Goal: Transaction & Acquisition: Purchase product/service

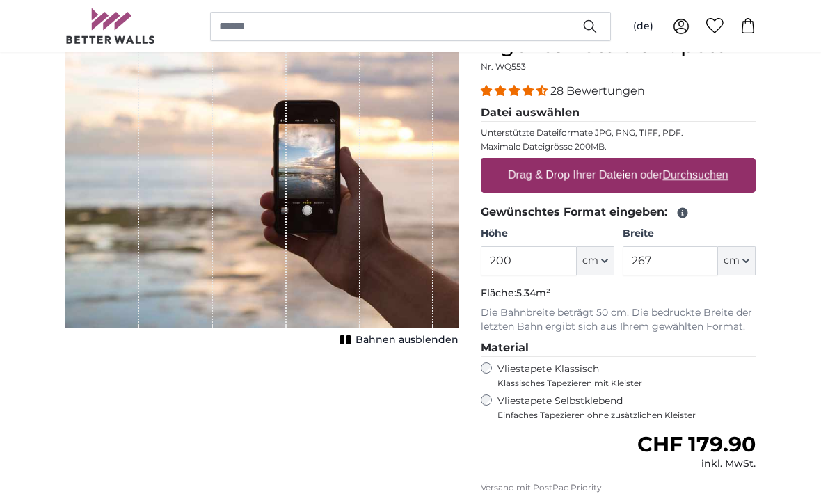
scroll to position [148, 0]
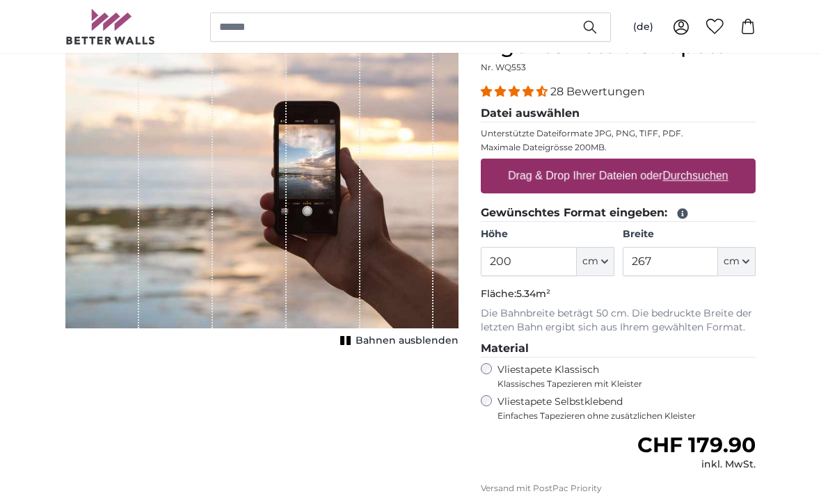
click at [749, 262] on icon "button" at bounding box center [746, 260] width 7 height 7
click at [752, 296] on link "Centimeter (cm)" at bounding box center [737, 298] width 122 height 25
click at [752, 264] on button "cm" at bounding box center [737, 261] width 38 height 29
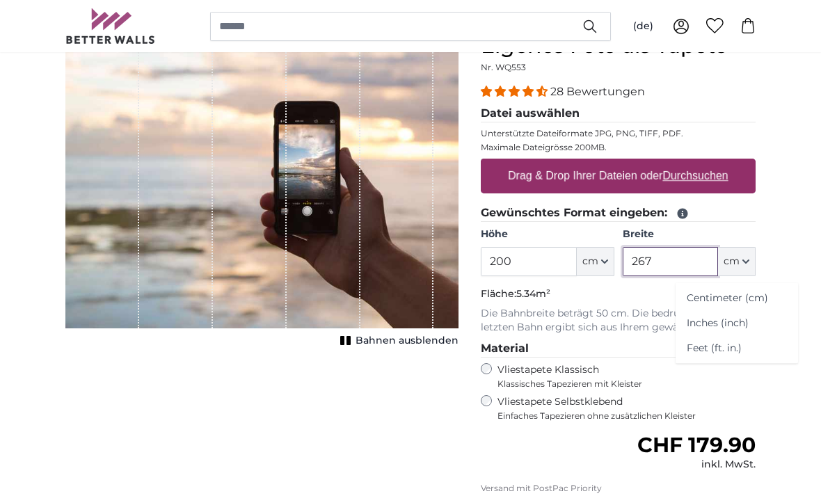
click at [678, 264] on input "267" at bounding box center [670, 261] width 95 height 29
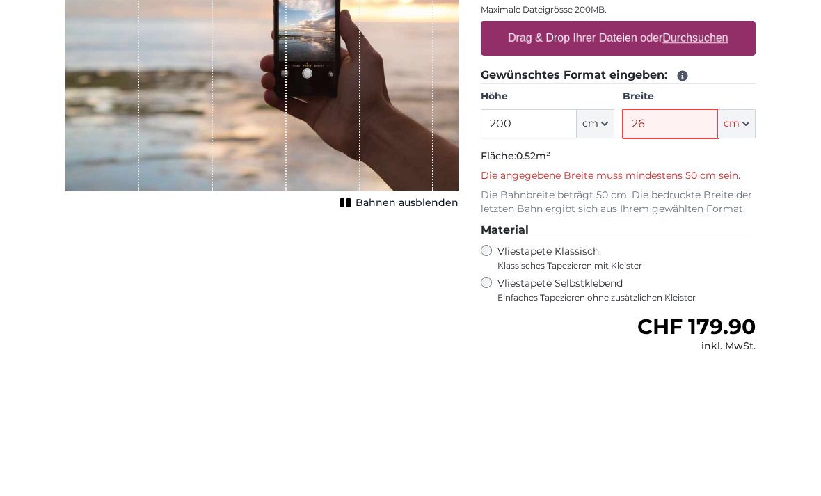
type input "2"
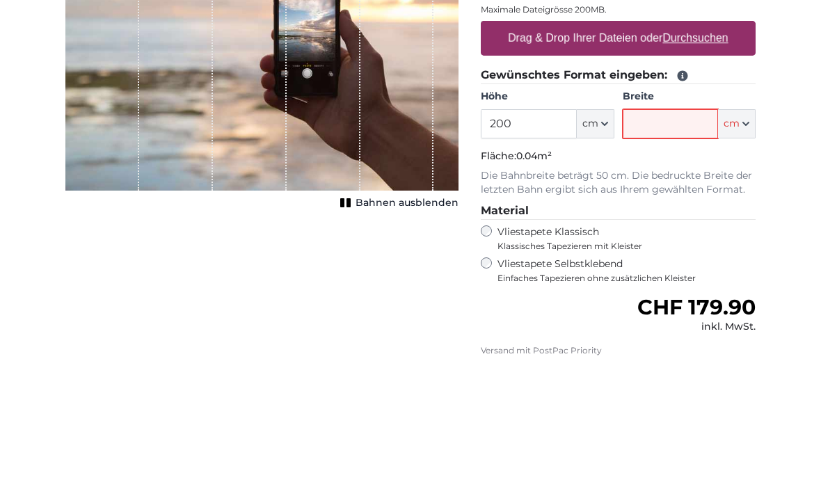
type input "5"
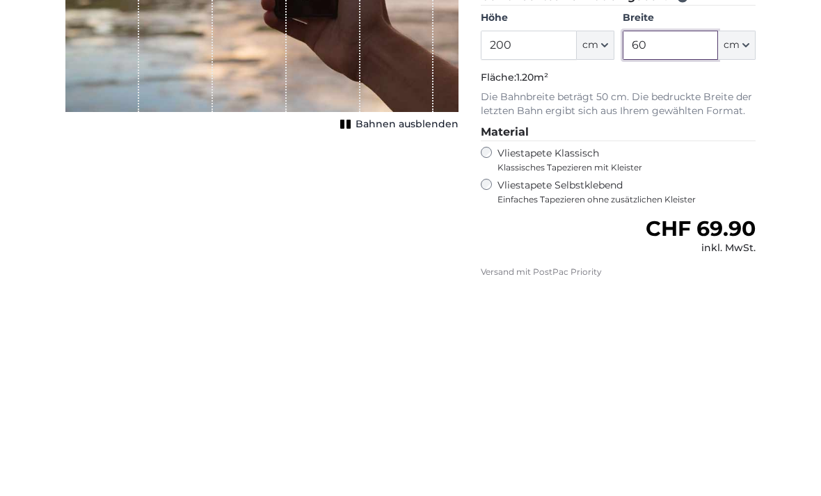
type input "60"
click at [481, 395] on div "Vliestapete Selbstklebend Einfaches Tapezieren ohne zusätzlichen Kleister" at bounding box center [618, 408] width 275 height 26
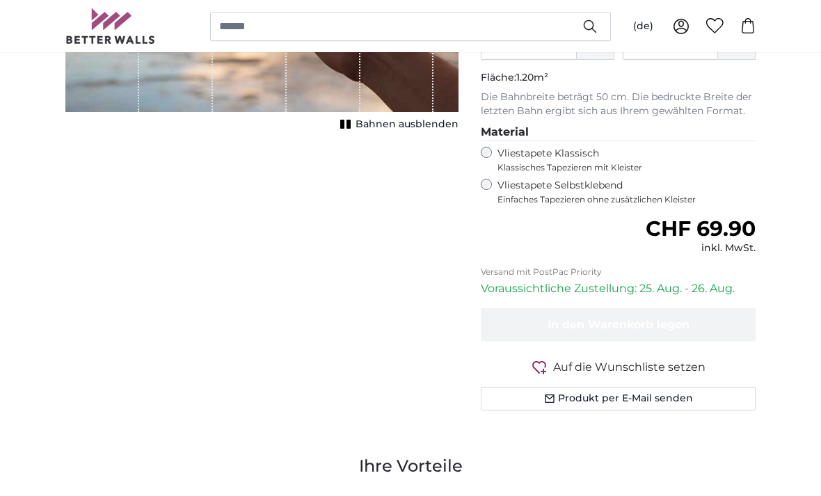
click at [499, 183] on label "Vliestapete Selbstklebend Einfaches Tapezieren ohne zusätzlichen Kleister" at bounding box center [627, 192] width 258 height 26
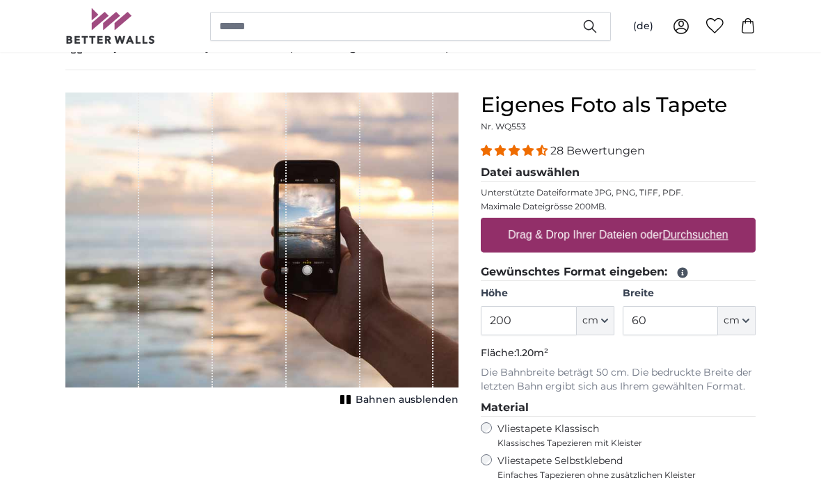
scroll to position [88, 0]
click at [722, 231] on u "Durchsuchen" at bounding box center [695, 236] width 65 height 12
click at [722, 223] on input "Drag & Drop Ihrer Dateien oder Durchsuchen" at bounding box center [618, 221] width 275 height 4
type input "**********"
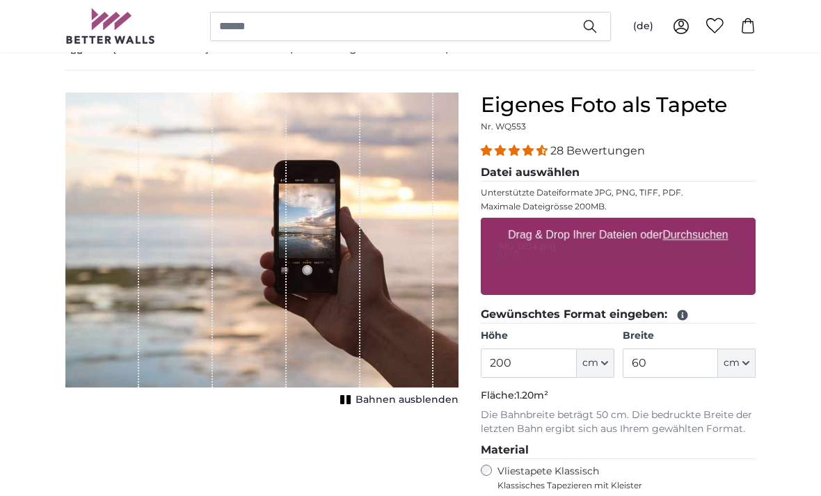
scroll to position [88, 0]
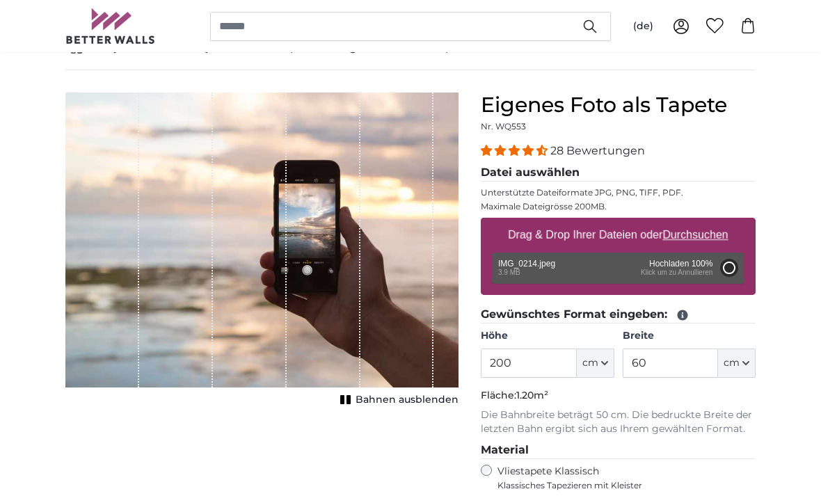
type input "266"
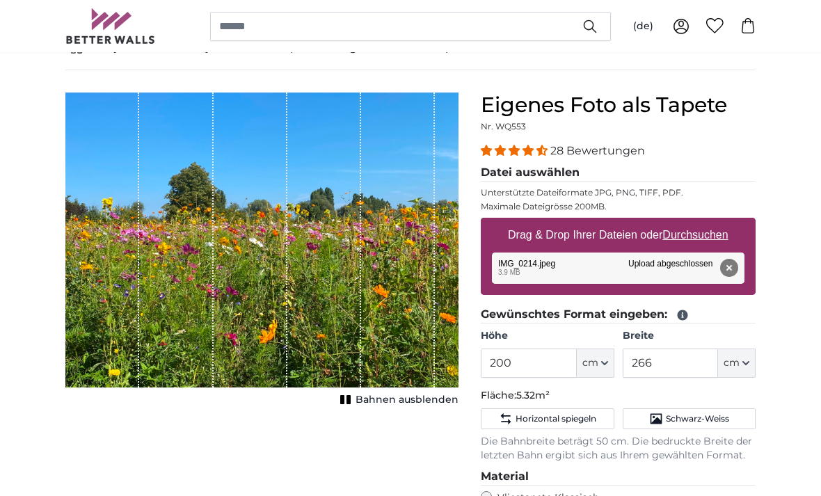
click at [351, 403] on rect "1 of 1" at bounding box center [349, 399] width 4 height 9
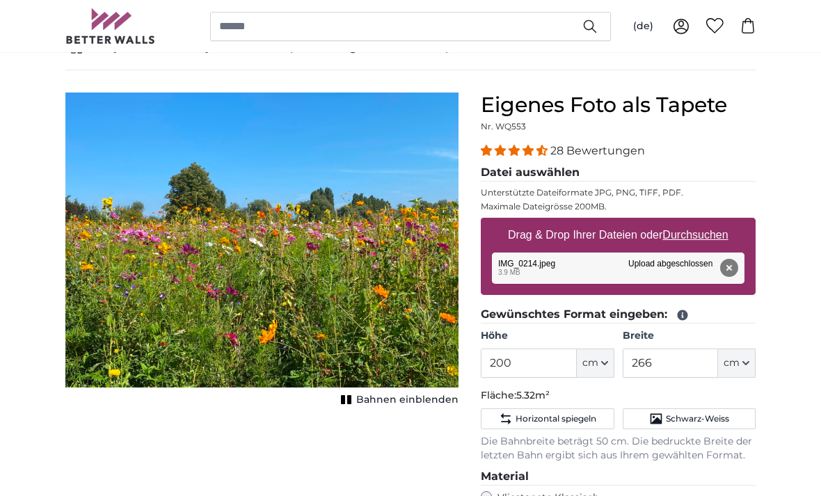
click at [351, 401] on rect "1 of 1" at bounding box center [349, 399] width 4 height 9
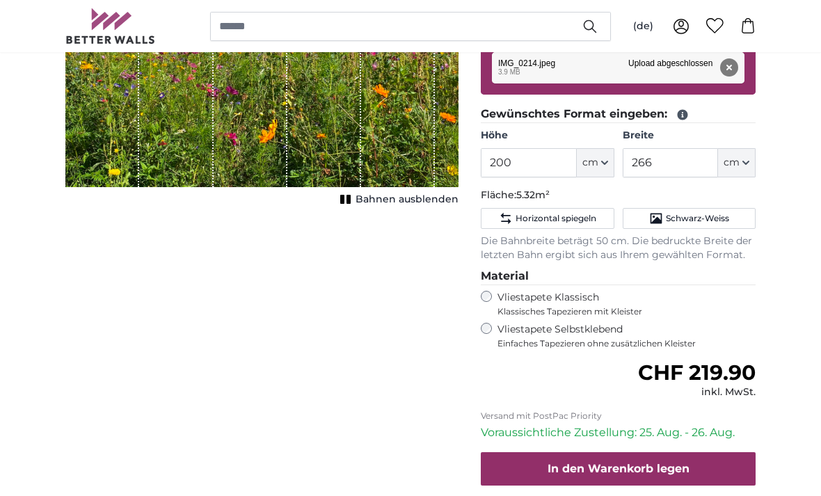
scroll to position [288, 0]
click at [574, 219] on span "Horizontal spiegeln" at bounding box center [556, 219] width 81 height 11
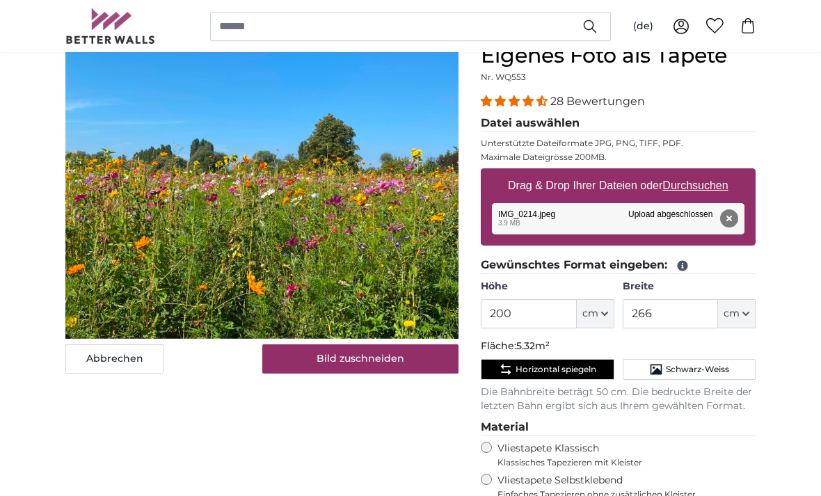
scroll to position [137, 0]
click at [564, 368] on span "Horizontal spiegeln" at bounding box center [556, 370] width 81 height 11
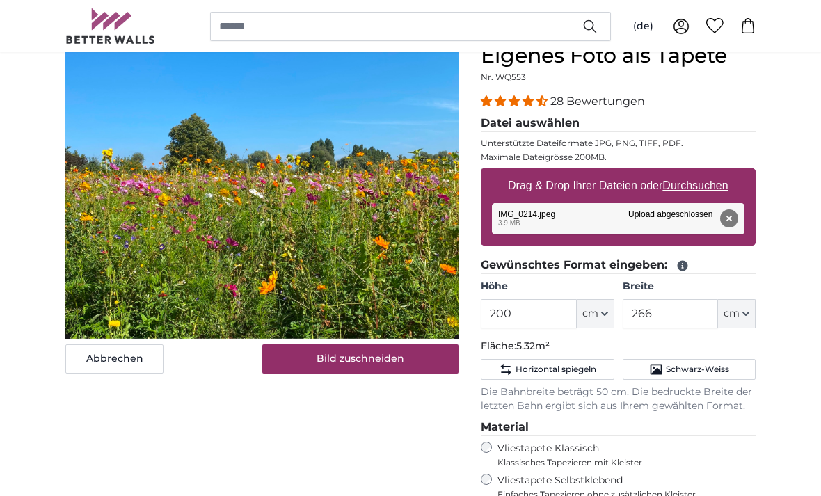
click at [573, 374] on span "Horizontal spiegeln" at bounding box center [556, 369] width 81 height 11
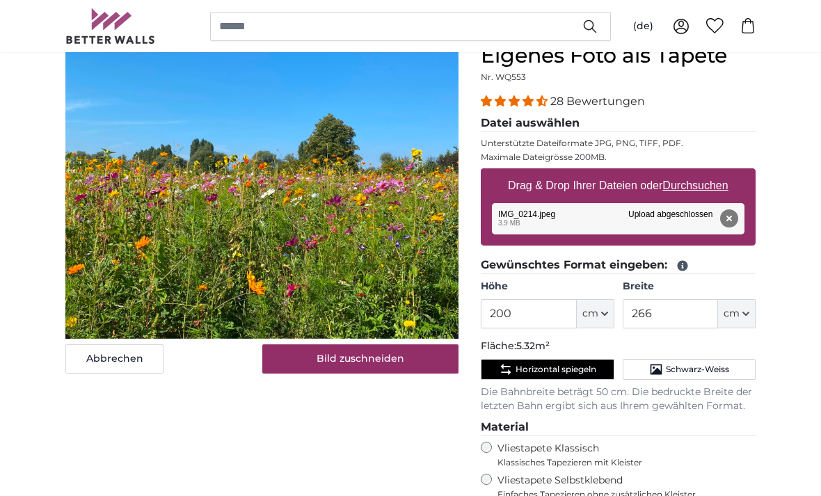
click at [569, 370] on span "Horizontal spiegeln" at bounding box center [556, 369] width 81 height 11
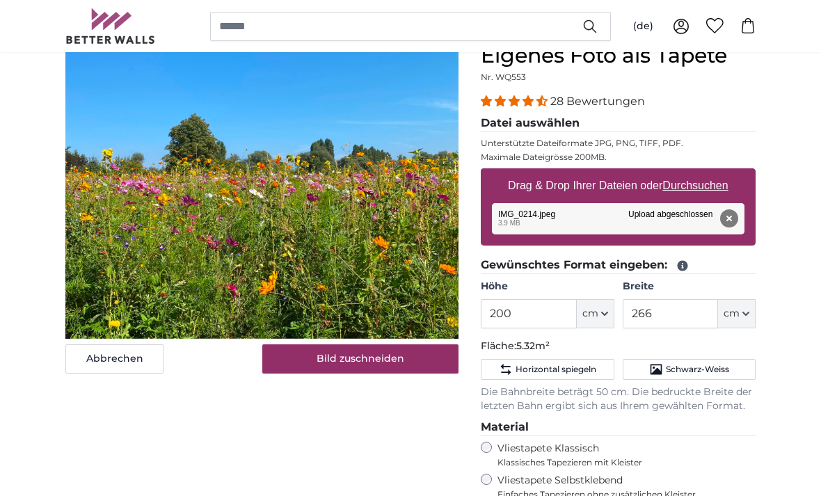
click at [576, 370] on span "Horizontal spiegeln" at bounding box center [556, 369] width 81 height 11
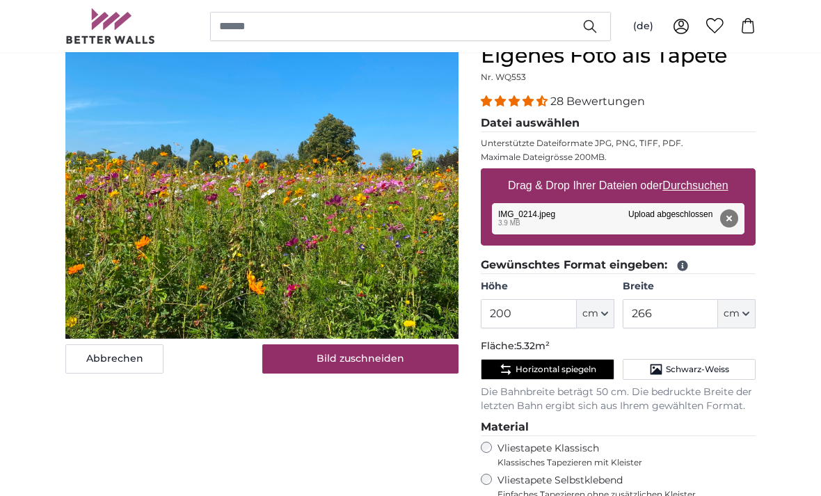
click at [578, 372] on span "Horizontal spiegeln" at bounding box center [556, 369] width 81 height 11
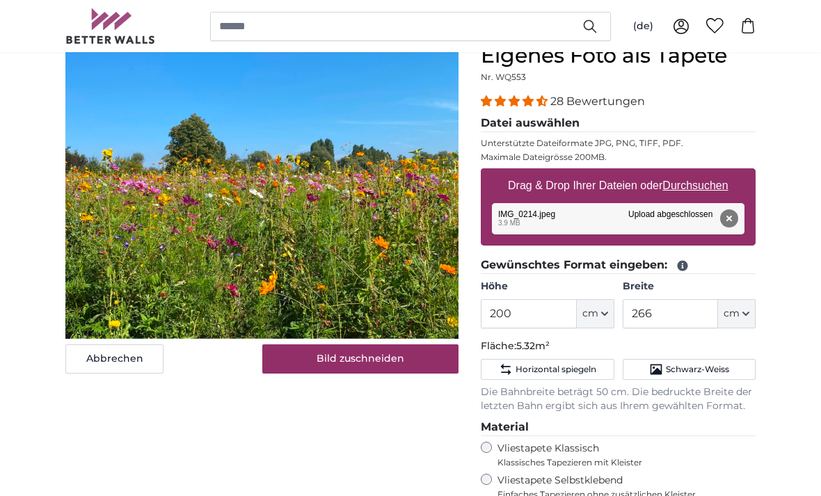
click at [711, 369] on span "Schwarz-Weiss" at bounding box center [697, 369] width 63 height 11
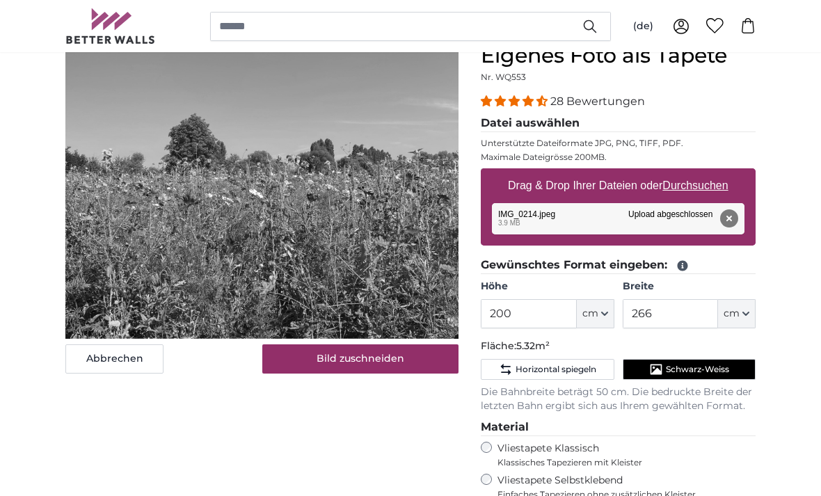
click at [700, 371] on span "Schwarz-Weiss" at bounding box center [697, 369] width 63 height 11
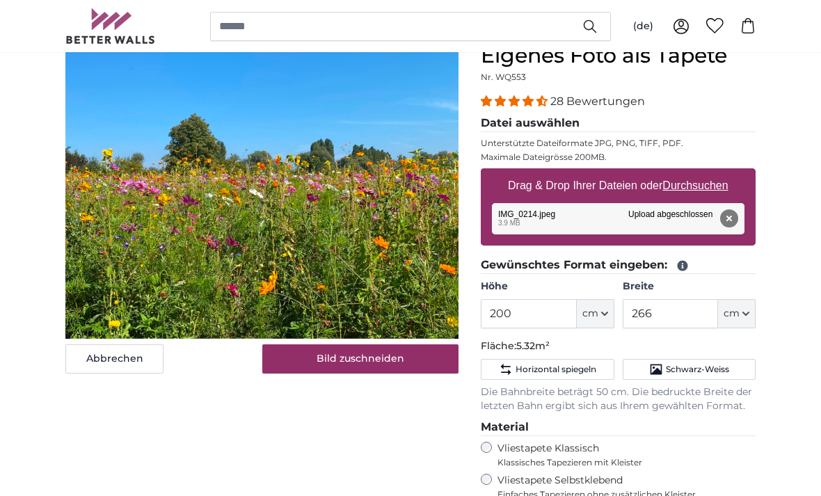
click at [592, 372] on span "Horizontal spiegeln" at bounding box center [556, 369] width 81 height 11
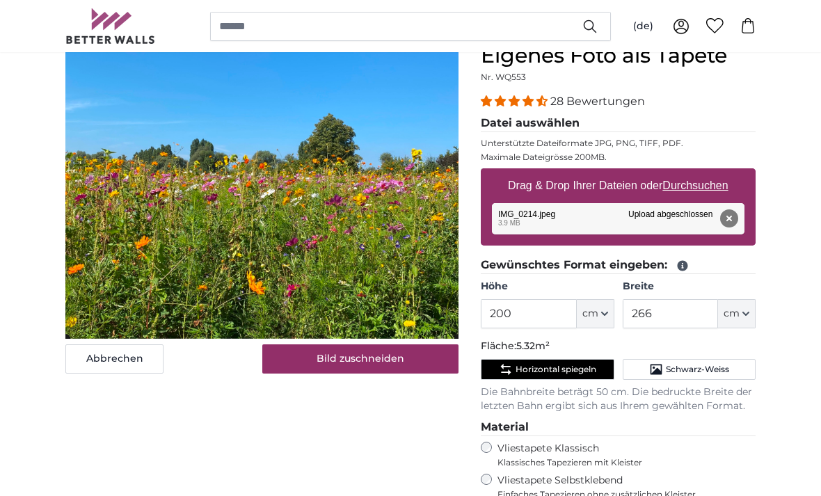
click at [383, 359] on button "Bild zuschneiden" at bounding box center [360, 358] width 197 height 29
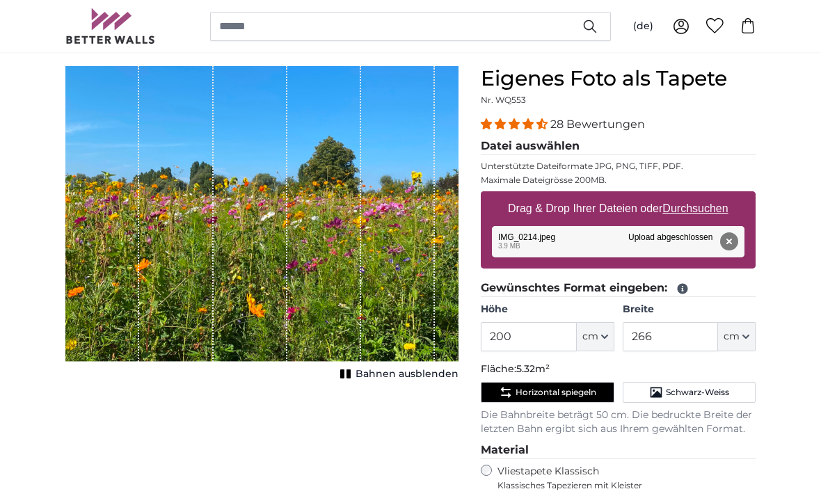
scroll to position [117, 0]
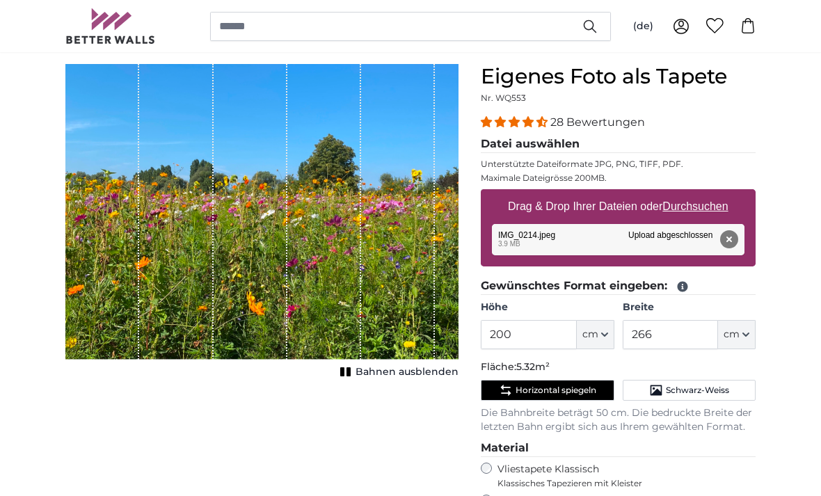
click at [425, 372] on span "Bahnen ausblenden" at bounding box center [407, 372] width 103 height 14
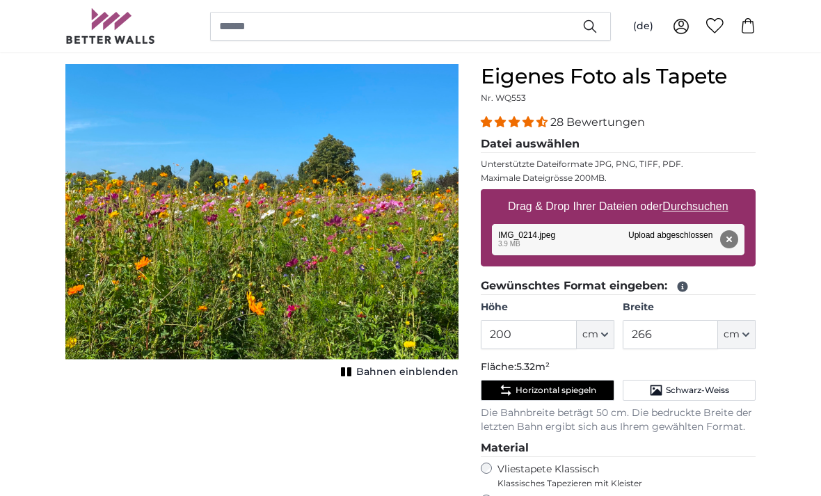
click at [413, 371] on span "Bahnen einblenden" at bounding box center [407, 372] width 102 height 14
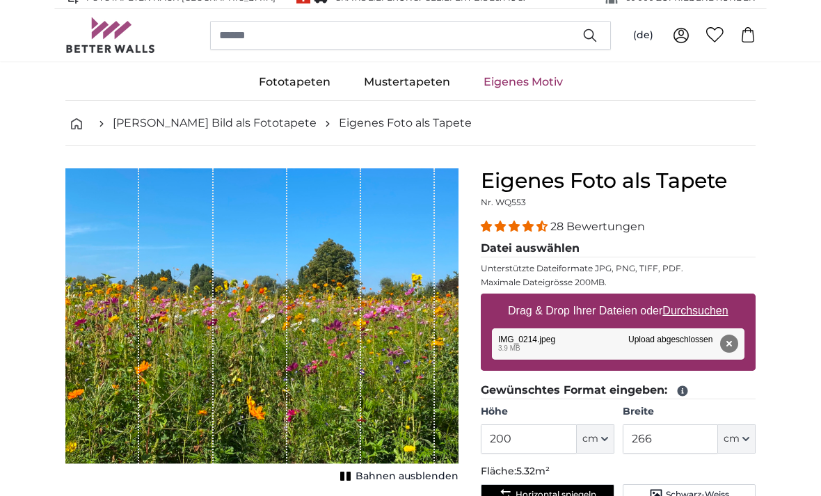
scroll to position [0, 0]
